Goal: Task Accomplishment & Management: Manage account settings

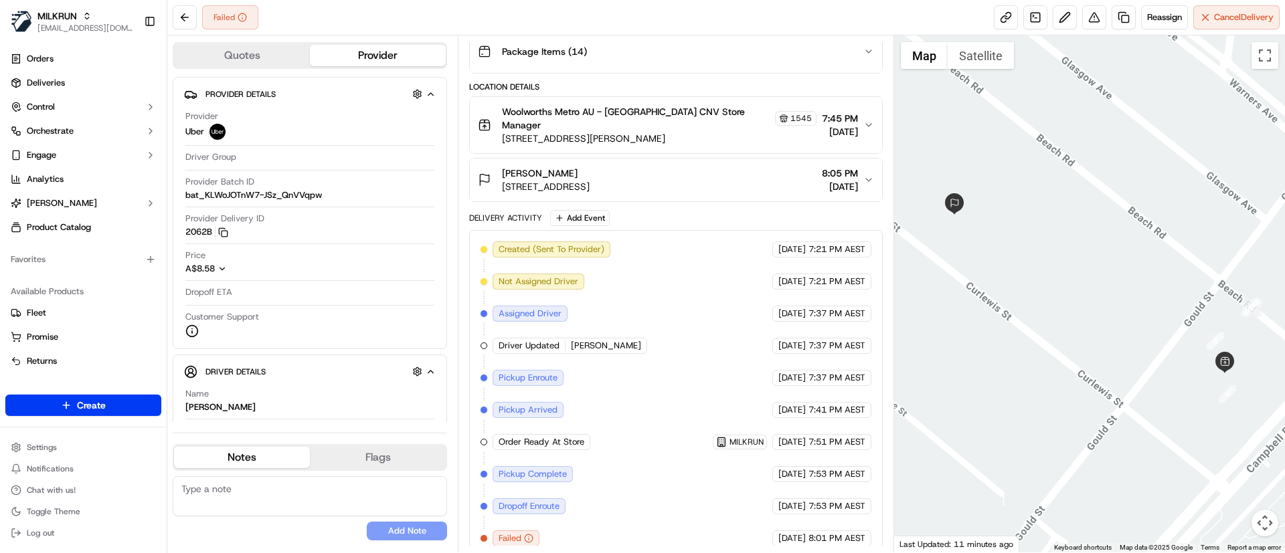
click at [686, 315] on div "Created (Sent To Provider) Uber 15/09/2025 7:21 PM AEST Not Assigned Driver Ube…" at bounding box center [675, 394] width 390 height 305
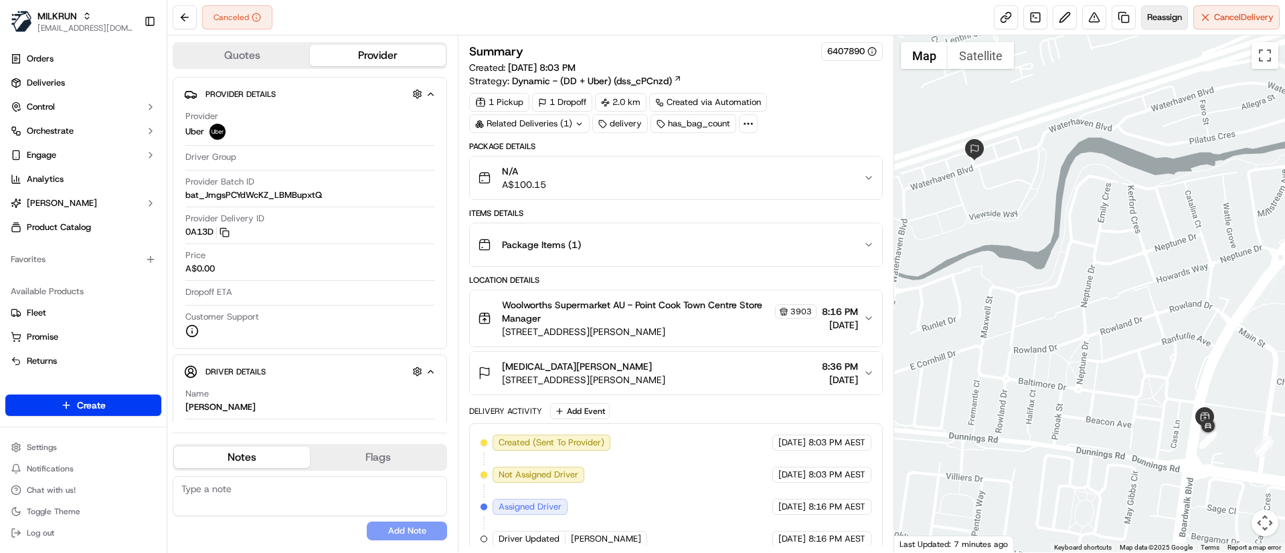
click at [1163, 16] on span "Reassign" at bounding box center [1164, 17] width 35 height 12
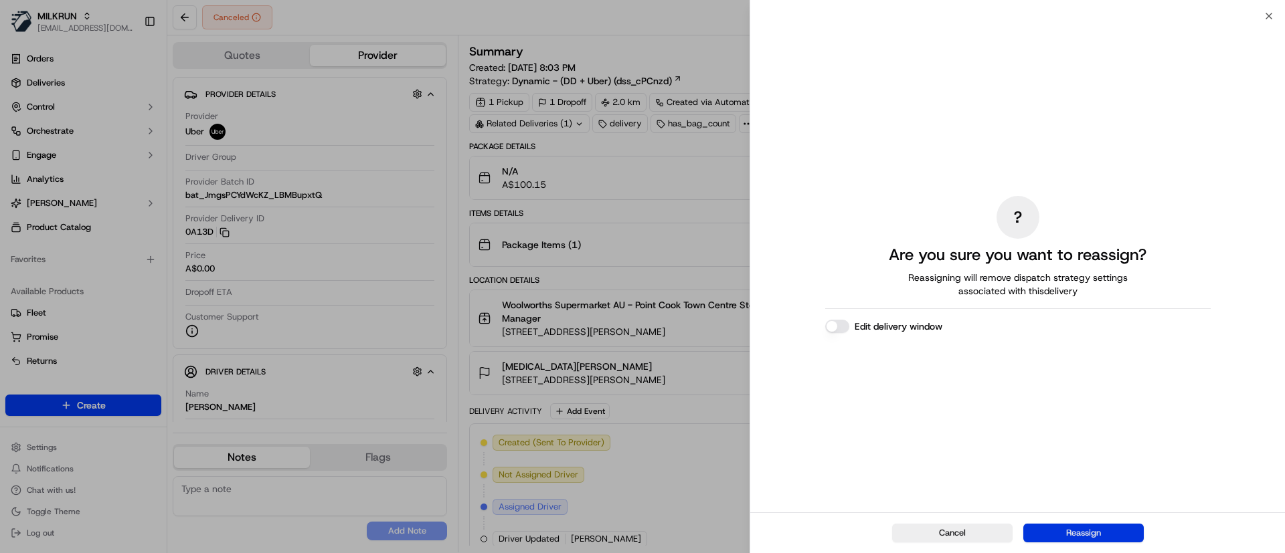
click at [1064, 528] on button "Reassign" at bounding box center [1083, 533] width 120 height 19
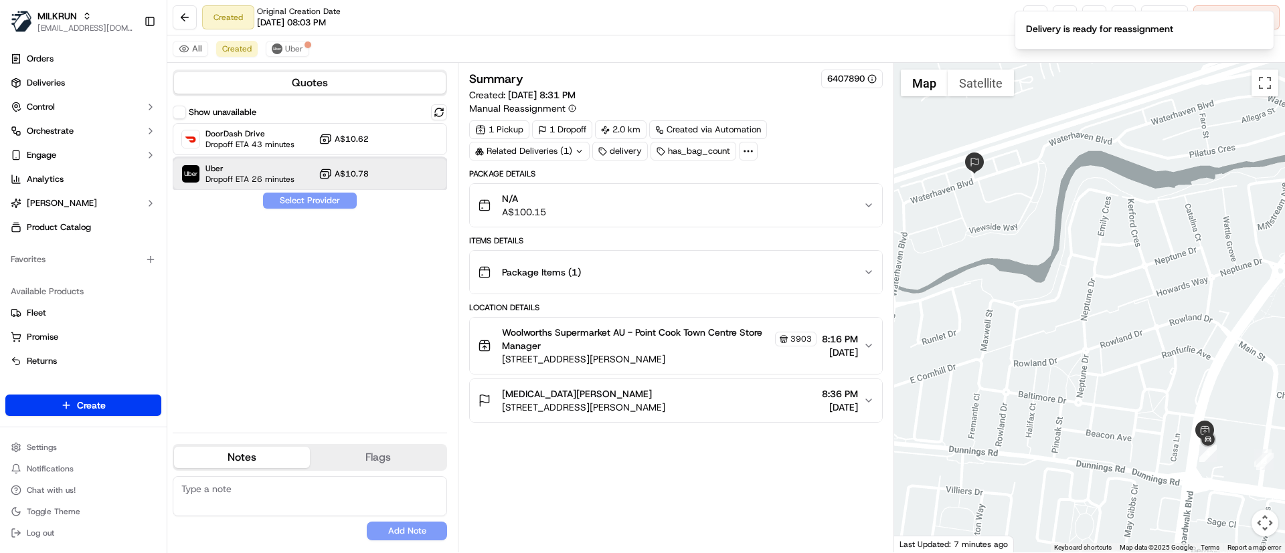
click at [301, 162] on div "Uber Dropoff ETA 26 minutes A$10.78" at bounding box center [310, 174] width 274 height 32
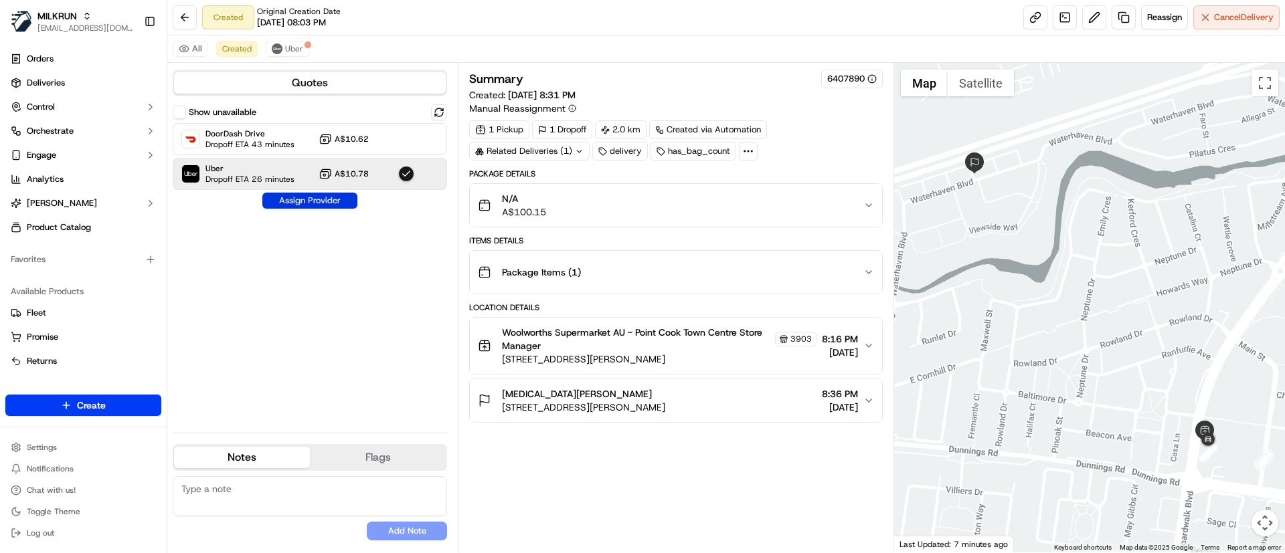
click at [304, 202] on button "Assign Provider" at bounding box center [309, 201] width 95 height 16
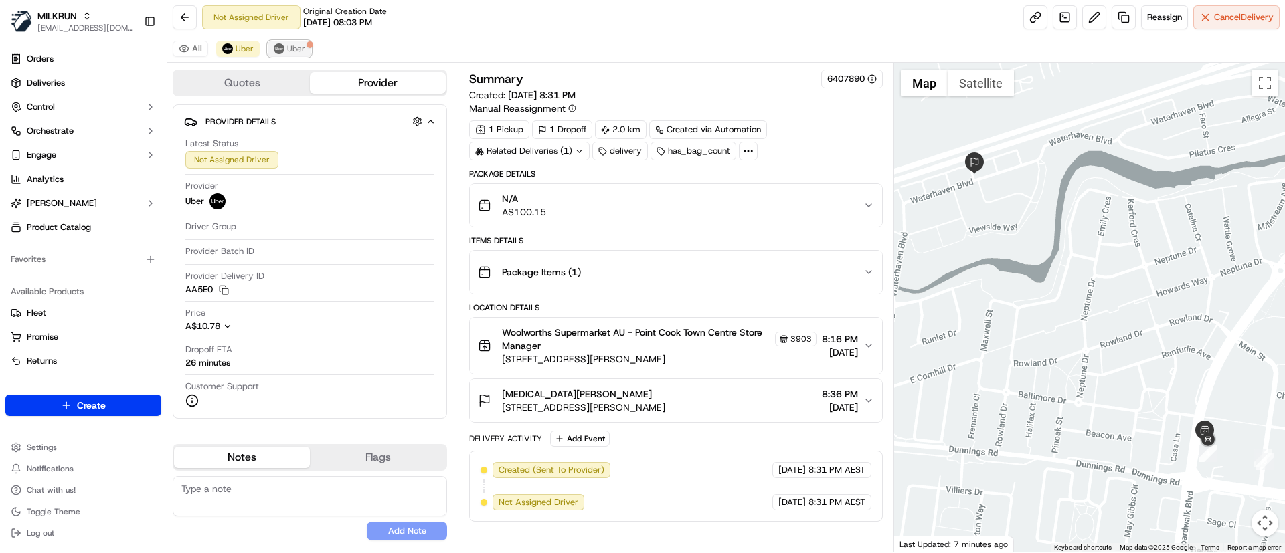
click at [297, 45] on span "Uber" at bounding box center [296, 48] width 18 height 11
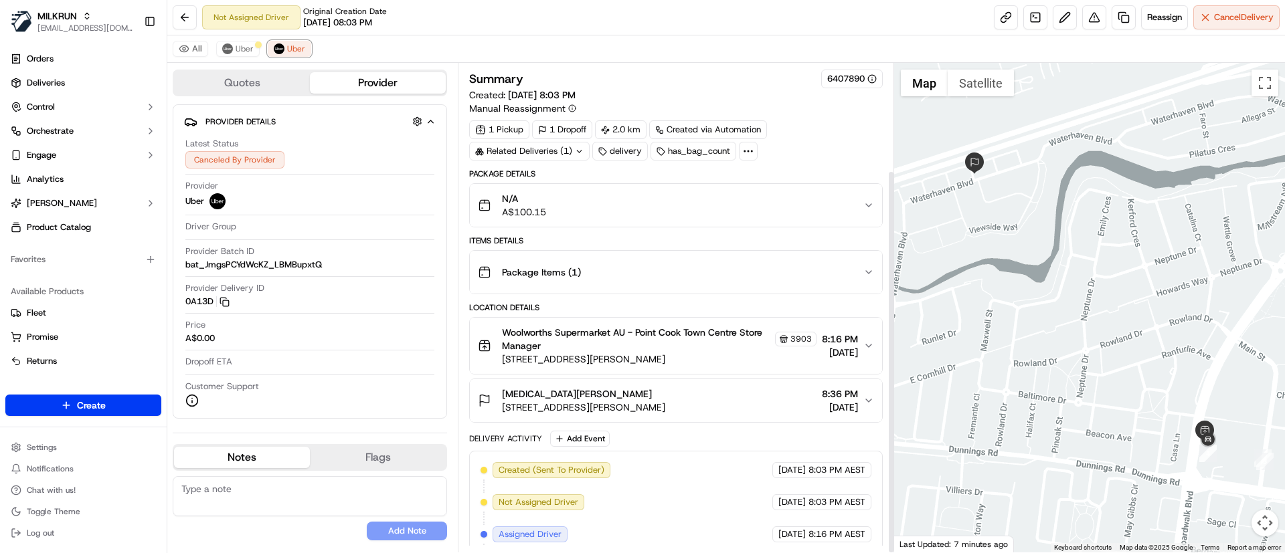
scroll to position [136, 0]
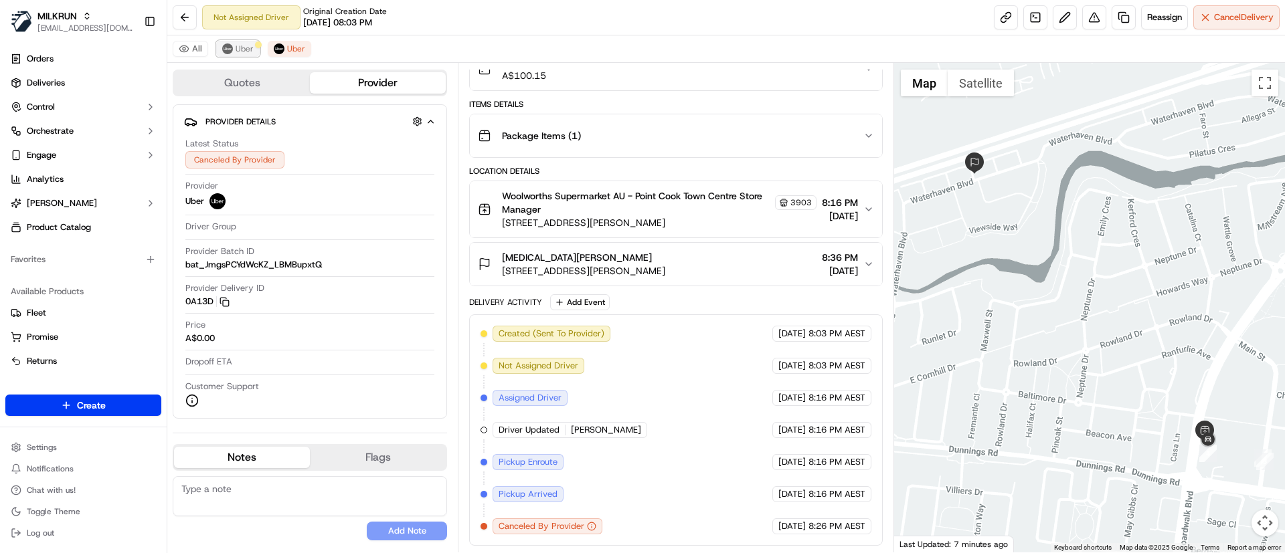
click at [238, 48] on span "Uber" at bounding box center [245, 48] width 18 height 11
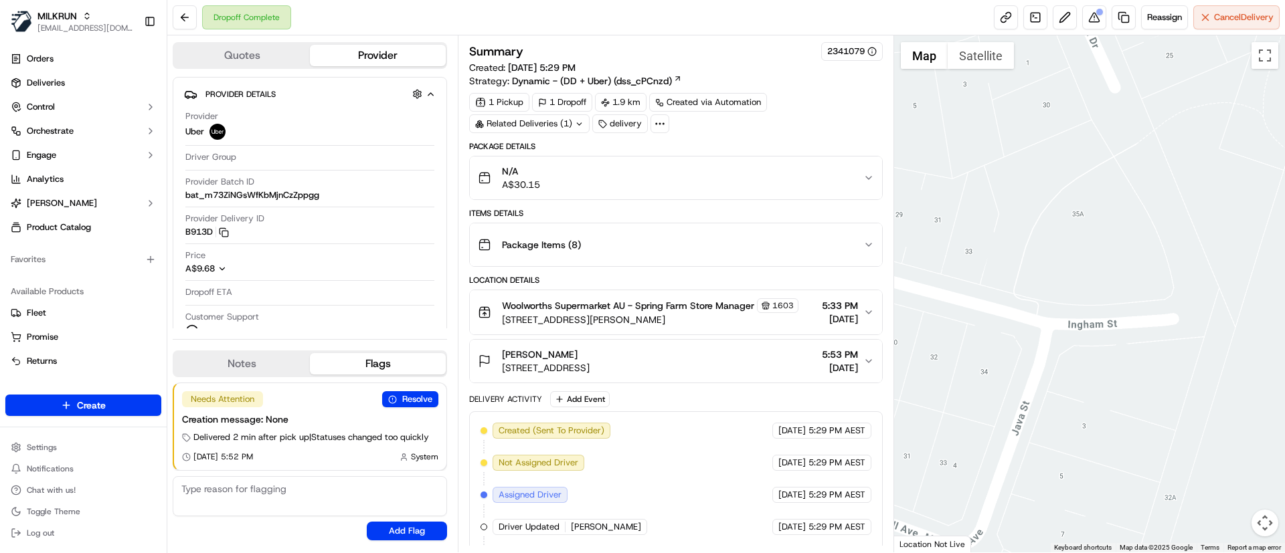
drag, startPoint x: 1228, startPoint y: 161, endPoint x: 920, endPoint y: 315, distance: 344.7
click at [920, 315] on div at bounding box center [1089, 293] width 391 height 517
drag, startPoint x: 1121, startPoint y: 236, endPoint x: 894, endPoint y: 573, distance: 407.0
click at [894, 553] on html "MILKRUN eyounis@woolworths.com.au Toggle Sidebar Orders Deliveries Control Orch…" at bounding box center [642, 276] width 1285 height 553
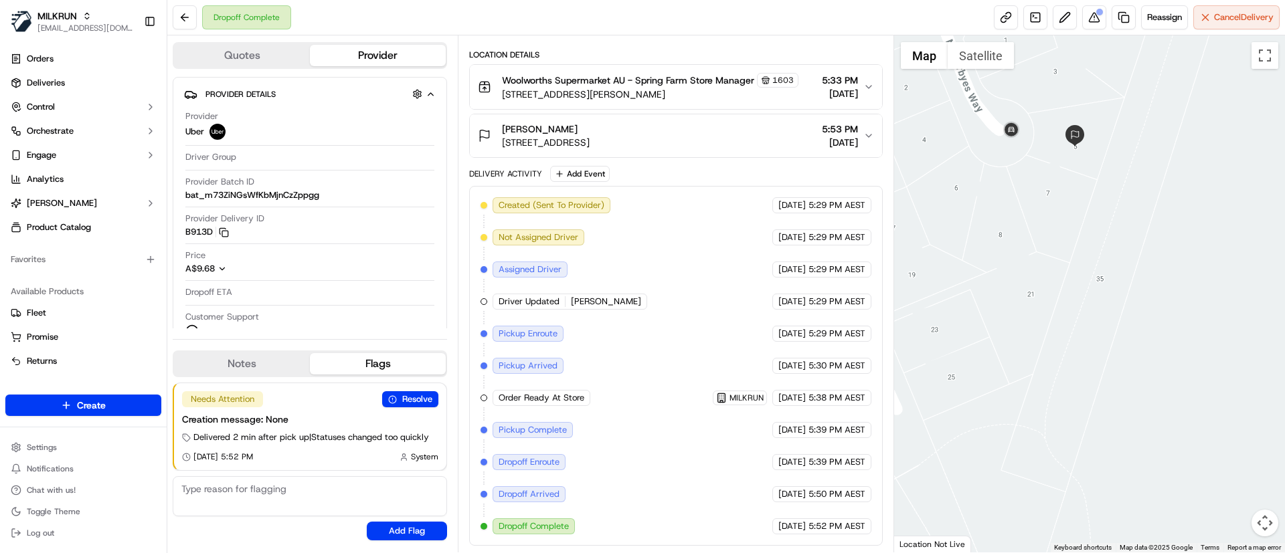
click at [1088, 30] on div "Dropoff Complete Reassign Cancel Delivery" at bounding box center [725, 17] width 1117 height 35
click at [1088, 21] on button at bounding box center [1094, 17] width 24 height 24
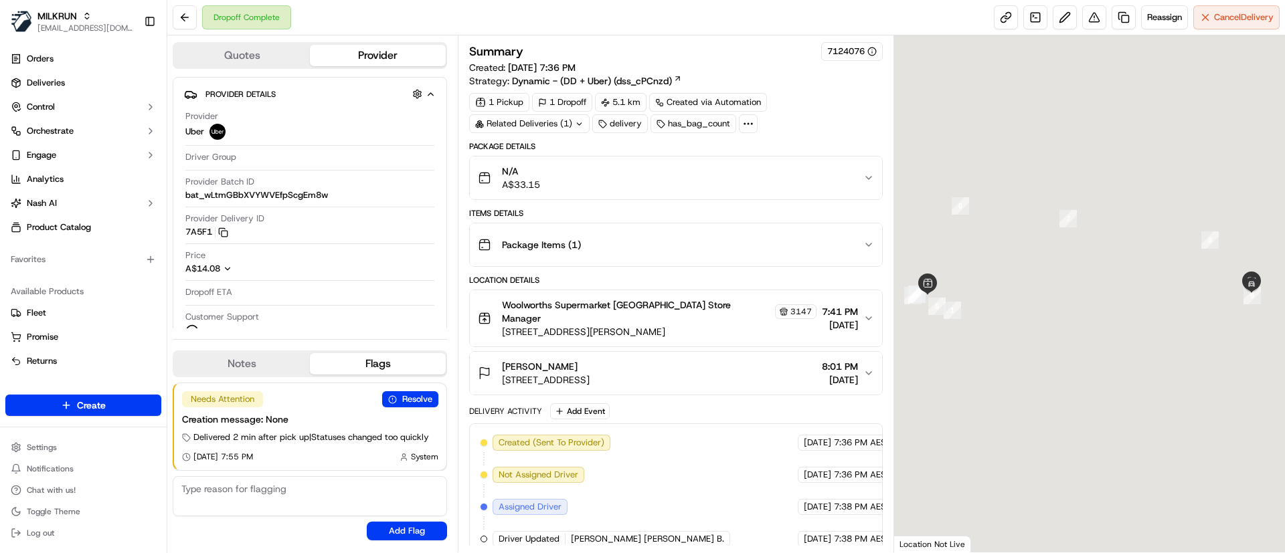
scroll to position [258, 0]
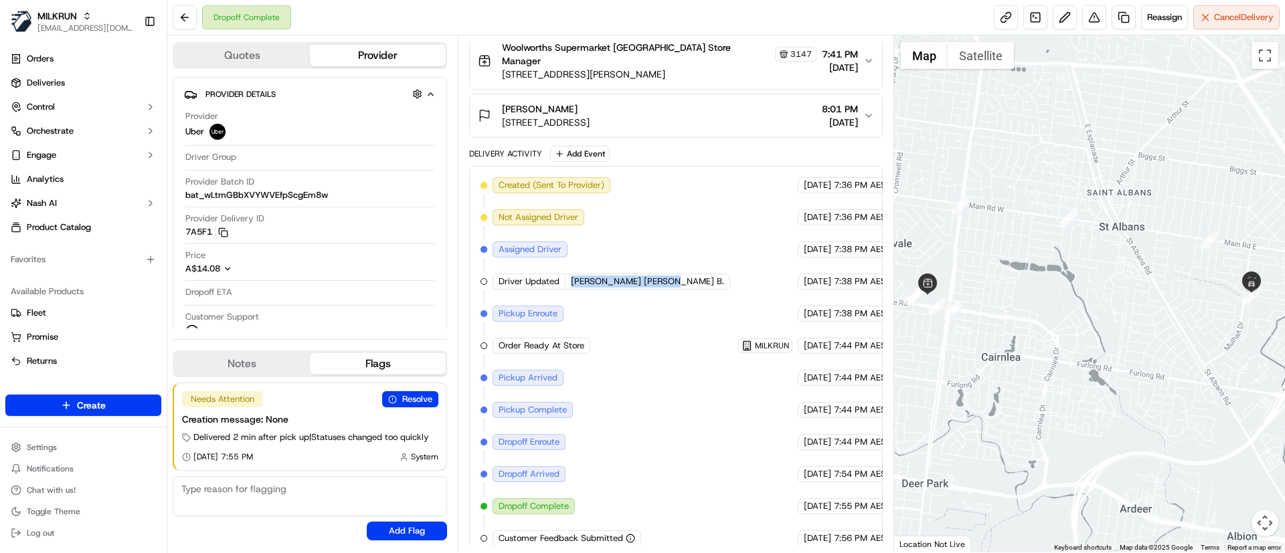
drag, startPoint x: 571, startPoint y: 271, endPoint x: 701, endPoint y: 272, distance: 130.5
click at [701, 272] on div "Created (Sent To Provider) Uber 15/09/2025 7:36 PM AEST Not Assigned Driver Ube…" at bounding box center [675, 361] width 390 height 369
copy span "BHUKYA PAVAN KUMAR B."
click at [56, 84] on span "Deliveries" at bounding box center [46, 83] width 38 height 12
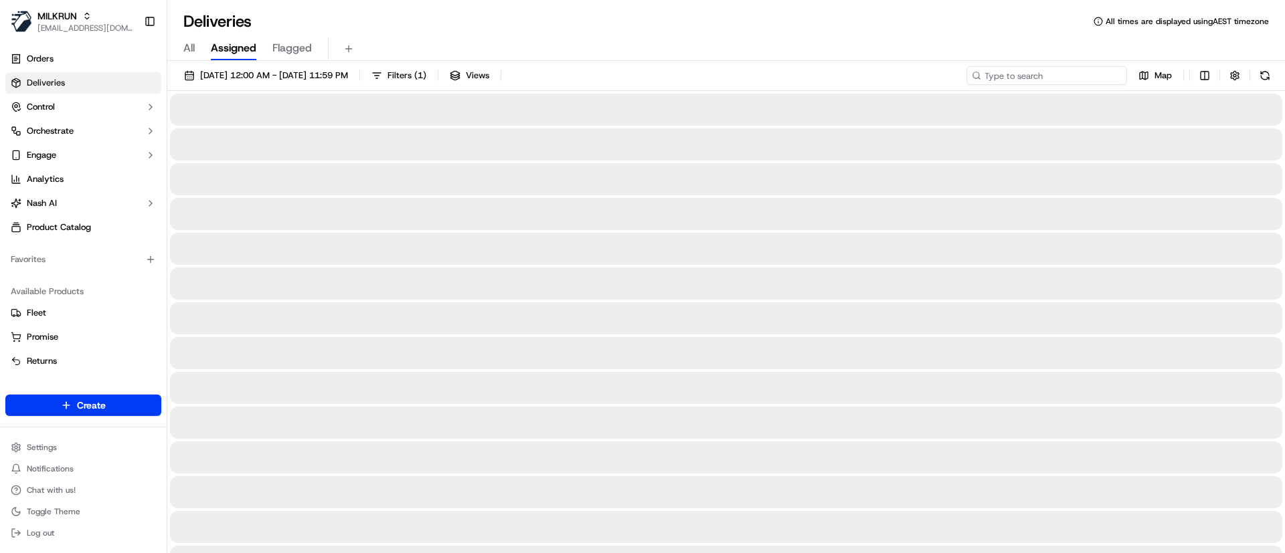
paste input "BHUKYA PAVAN KUMAR B."
click at [1075, 77] on input "BHUKYA PAVAN KUMAR B." at bounding box center [1046, 75] width 161 height 19
type input "BHUKYA PAVAN KUMAR B."
click at [1264, 72] on button at bounding box center [1264, 75] width 19 height 19
click at [1022, 78] on input "BHUKYA PAVAN KUMAR B." at bounding box center [1046, 75] width 161 height 19
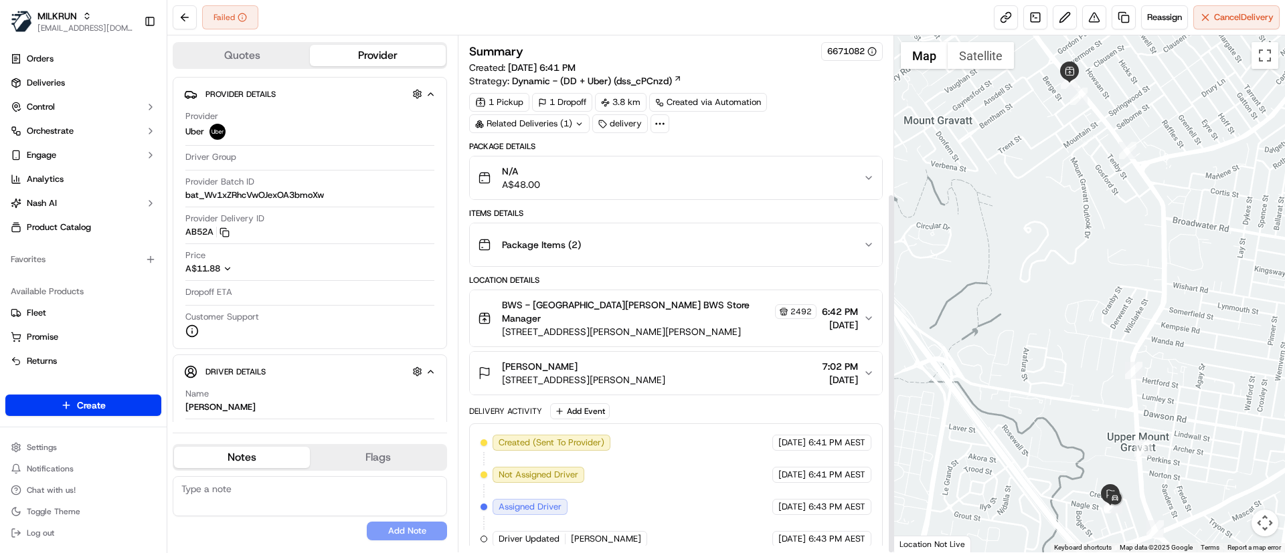
scroll to position [225, 0]
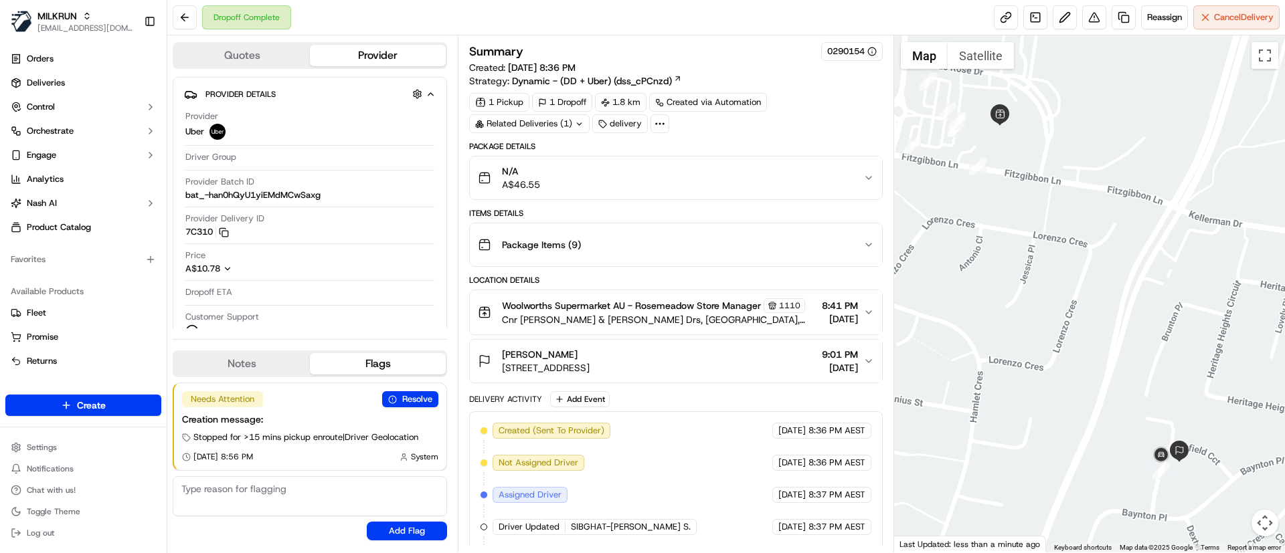
scroll to position [238, 0]
